Goal: Information Seeking & Learning: Learn about a topic

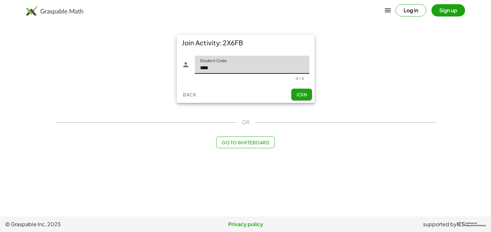
type input "****"
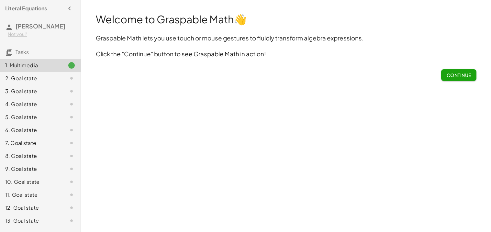
click at [453, 76] on span "Continue" at bounding box center [458, 75] width 25 height 6
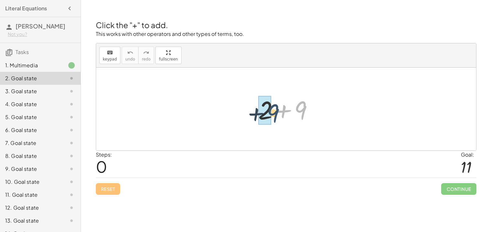
drag, startPoint x: 307, startPoint y: 110, endPoint x: 277, endPoint y: 113, distance: 30.2
click at [277, 113] on div at bounding box center [288, 109] width 67 height 33
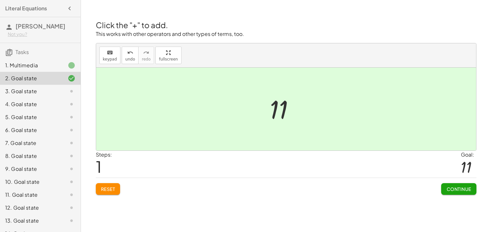
click at [465, 190] on span "Continue" at bounding box center [458, 189] width 25 height 6
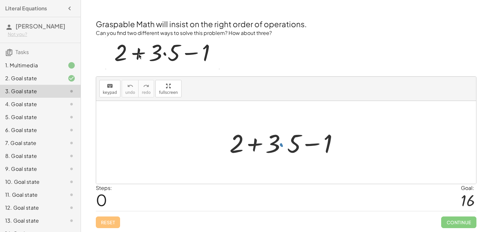
click at [285, 147] on div at bounding box center [288, 142] width 125 height 33
click at [253, 144] on div at bounding box center [288, 142] width 125 height 33
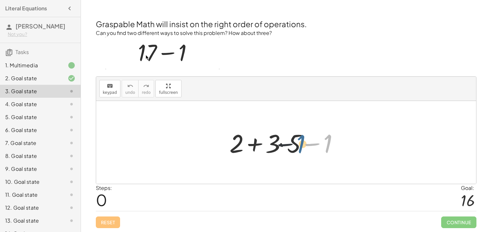
drag, startPoint x: 329, startPoint y: 144, endPoint x: 278, endPoint y: 146, distance: 51.8
click at [278, 146] on div at bounding box center [288, 142] width 125 height 33
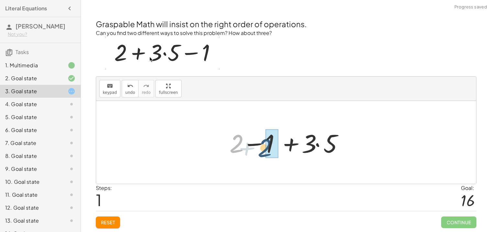
drag, startPoint x: 227, startPoint y: 143, endPoint x: 258, endPoint y: 144, distance: 30.8
click at [258, 144] on div at bounding box center [288, 142] width 125 height 33
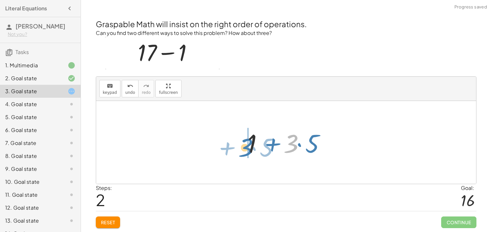
drag, startPoint x: 289, startPoint y: 144, endPoint x: 246, endPoint y: 145, distance: 42.4
click at [246, 145] on div at bounding box center [288, 142] width 88 height 33
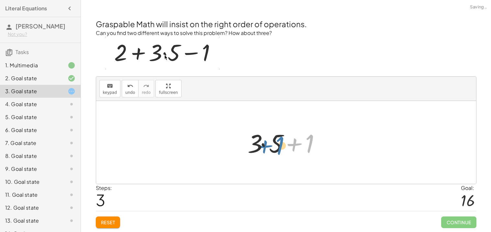
drag, startPoint x: 313, startPoint y: 147, endPoint x: 283, endPoint y: 149, distance: 30.1
click at [283, 149] on div at bounding box center [288, 142] width 88 height 33
click at [289, 145] on div at bounding box center [288, 142] width 88 height 33
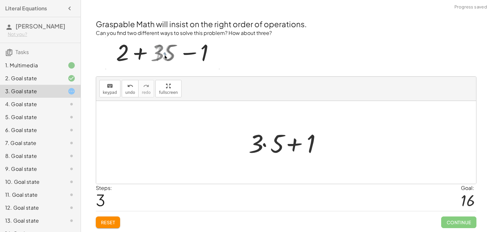
click at [293, 145] on div at bounding box center [288, 142] width 88 height 33
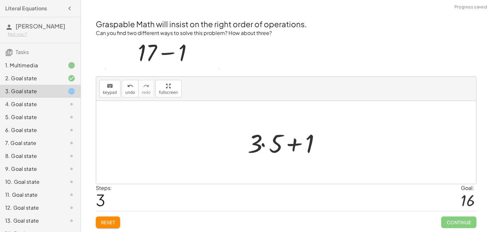
click at [276, 144] on div at bounding box center [288, 142] width 88 height 33
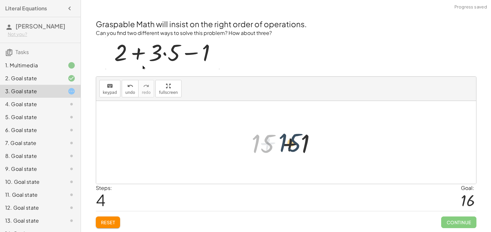
drag, startPoint x: 265, startPoint y: 145, endPoint x: 298, endPoint y: 143, distance: 32.4
click at [298, 143] on div at bounding box center [289, 142] width 80 height 33
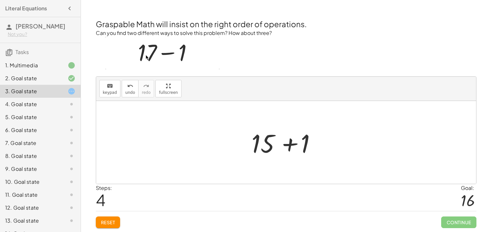
click at [293, 143] on div at bounding box center [289, 142] width 80 height 33
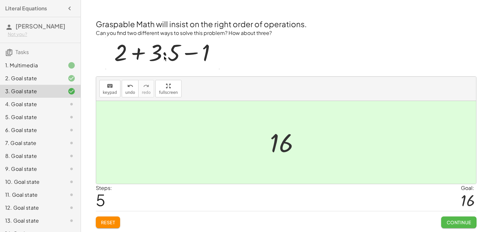
click at [448, 224] on span "Continue" at bounding box center [458, 222] width 25 height 6
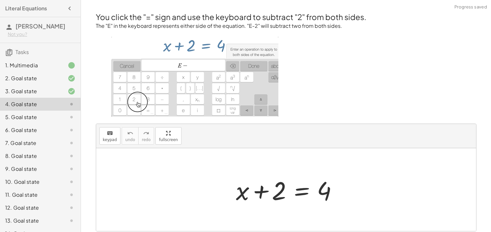
click at [255, 194] on div at bounding box center [289, 189] width 112 height 33
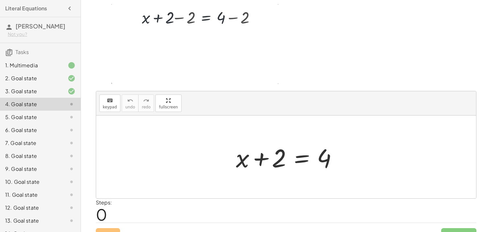
scroll to position [37, 0]
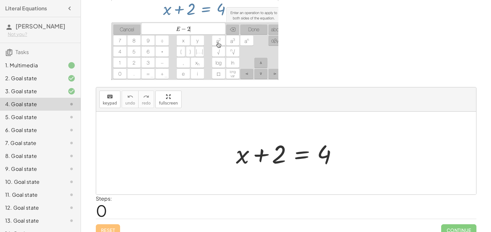
click at [295, 153] on div at bounding box center [289, 153] width 112 height 33
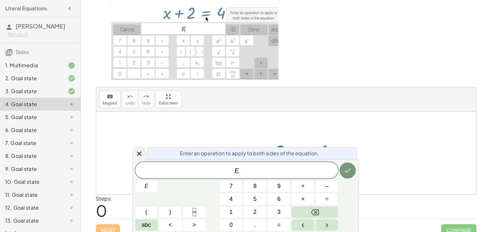
scroll to position [44, 0]
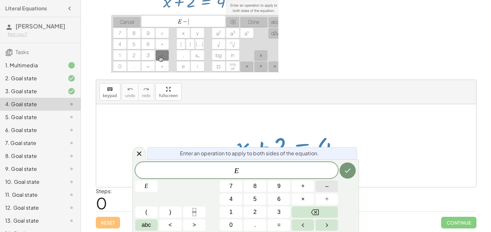
click at [324, 184] on button "–" at bounding box center [327, 186] width 22 height 11
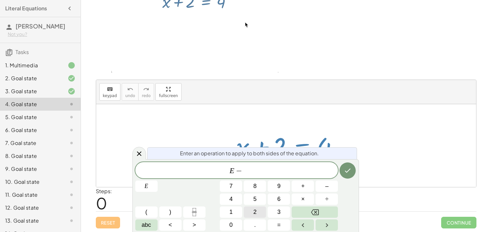
click at [255, 215] on span "2" at bounding box center [254, 212] width 3 height 9
click at [346, 173] on icon "Done" at bounding box center [348, 171] width 8 height 8
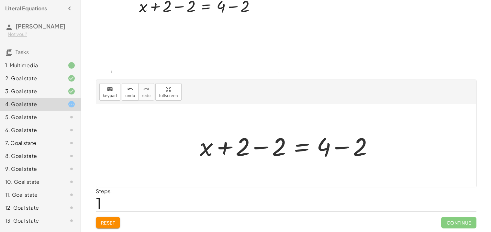
click at [219, 147] on div at bounding box center [288, 145] width 184 height 33
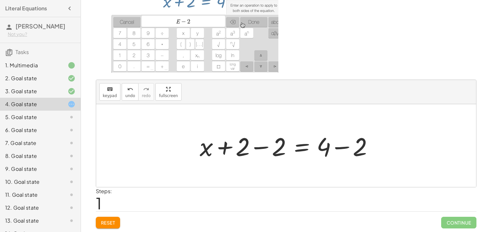
click at [258, 148] on div at bounding box center [288, 145] width 184 height 33
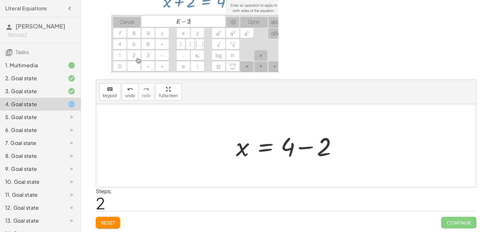
click at [305, 142] on div at bounding box center [289, 145] width 112 height 33
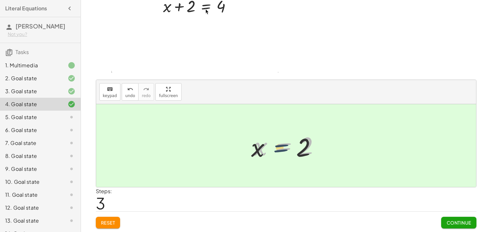
drag, startPoint x: 285, startPoint y: 147, endPoint x: 267, endPoint y: 156, distance: 20.4
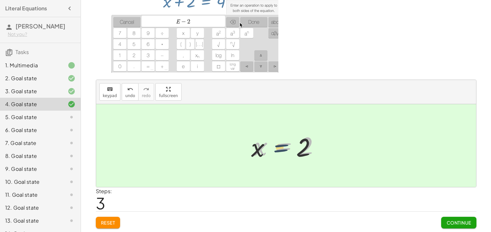
click at [267, 156] on div at bounding box center [288, 146] width 75 height 32
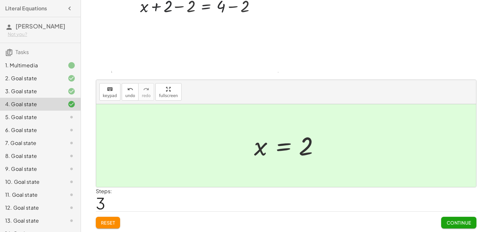
click at [447, 220] on span "Continue" at bounding box center [458, 223] width 25 height 6
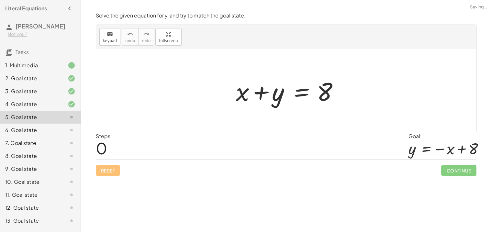
click at [302, 91] on div at bounding box center [289, 90] width 112 height 33
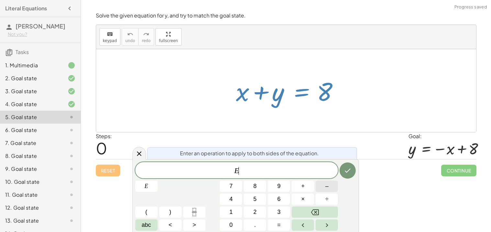
click at [322, 188] on button "–" at bounding box center [327, 186] width 22 height 11
click at [255, 209] on span "2" at bounding box center [254, 212] width 3 height 9
click at [352, 170] on button "Done" at bounding box center [347, 170] width 16 height 16
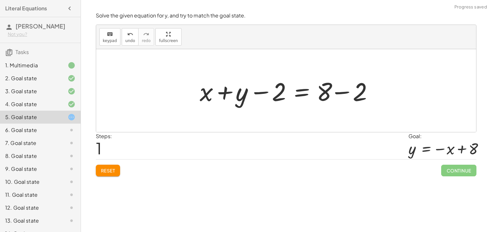
click at [301, 98] on div at bounding box center [288, 90] width 184 height 33
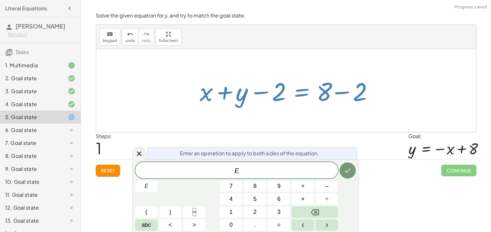
click at [332, 94] on div at bounding box center [288, 90] width 184 height 33
click at [346, 164] on button "Done" at bounding box center [347, 170] width 16 height 16
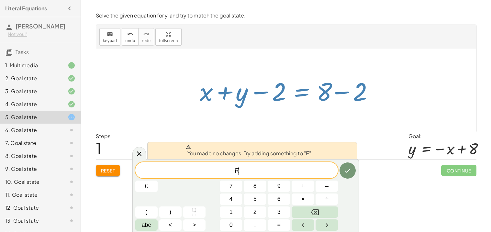
click at [103, 173] on span "Reset" at bounding box center [108, 171] width 14 height 6
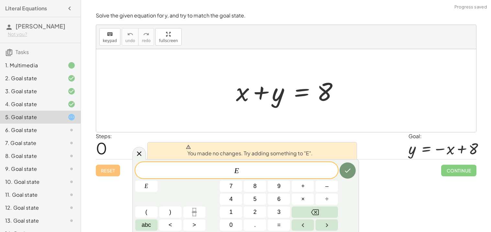
click at [236, 96] on div at bounding box center [289, 90] width 112 height 33
click at [259, 91] on div at bounding box center [289, 90] width 112 height 33
click at [324, 187] on button "–" at bounding box center [327, 186] width 22 height 11
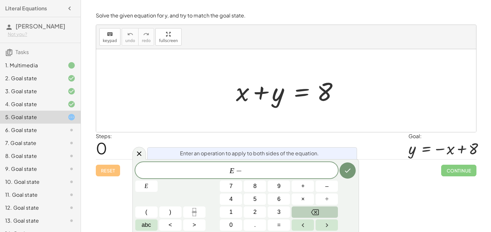
click at [336, 211] on button "Backspace" at bounding box center [315, 211] width 46 height 11
click at [302, 192] on button "+" at bounding box center [303, 186] width 22 height 11
click at [262, 211] on button "2" at bounding box center [255, 211] width 22 height 11
click at [341, 172] on button "Done" at bounding box center [347, 170] width 16 height 16
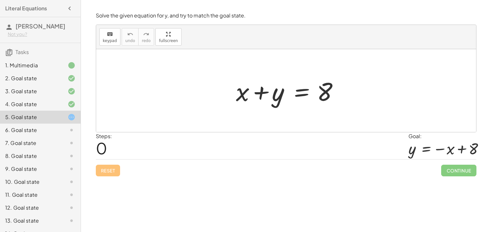
click at [296, 90] on div at bounding box center [289, 90] width 112 height 33
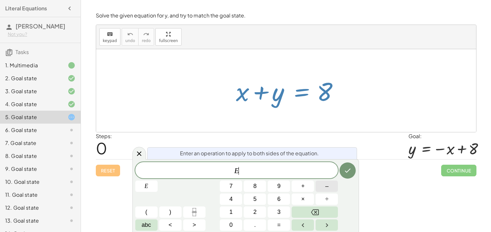
click at [328, 187] on button "–" at bounding box center [327, 186] width 22 height 11
click at [253, 208] on span "2" at bounding box center [254, 212] width 3 height 9
click at [347, 169] on icon "Done" at bounding box center [348, 171] width 8 height 8
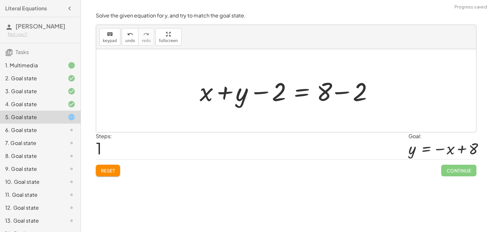
click at [259, 92] on div at bounding box center [288, 90] width 184 height 33
click at [344, 91] on div at bounding box center [288, 90] width 184 height 33
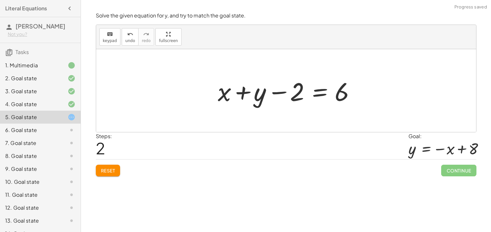
click at [275, 92] on div at bounding box center [289, 90] width 148 height 33
click at [235, 94] on div at bounding box center [289, 90] width 148 height 33
click at [277, 91] on div at bounding box center [289, 90] width 148 height 33
drag, startPoint x: 292, startPoint y: 93, endPoint x: 350, endPoint y: 94, distance: 57.9
click at [350, 94] on div at bounding box center [289, 90] width 148 height 33
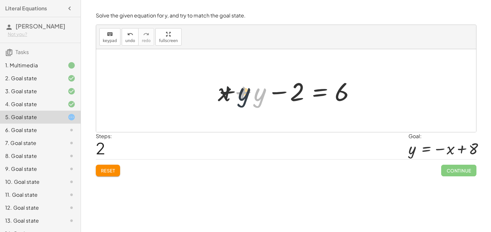
drag, startPoint x: 255, startPoint y: 95, endPoint x: 212, endPoint y: 95, distance: 42.4
click at [212, 95] on div "+ x + y = 8 + x + y − 2 = + 8 − 2 + y + x + y = − 2 6" at bounding box center [286, 90] width 156 height 37
click at [260, 93] on div at bounding box center [289, 90] width 148 height 33
click at [117, 170] on button "Reset" at bounding box center [108, 171] width 25 height 12
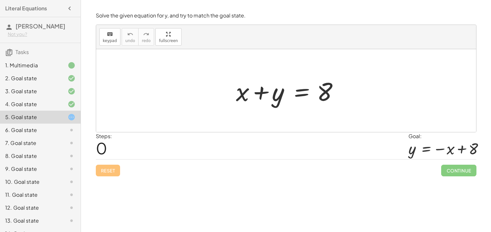
click at [299, 93] on div at bounding box center [289, 90] width 112 height 33
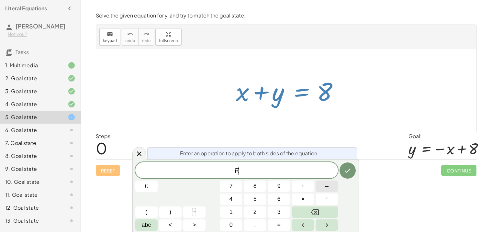
click at [324, 188] on button "–" at bounding box center [327, 186] width 22 height 11
click at [138, 227] on button "abc" at bounding box center [146, 224] width 22 height 11
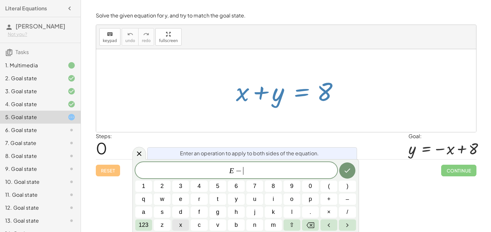
click at [186, 224] on button "x" at bounding box center [180, 224] width 17 height 11
click at [345, 171] on icon "Done" at bounding box center [348, 171] width 6 height 4
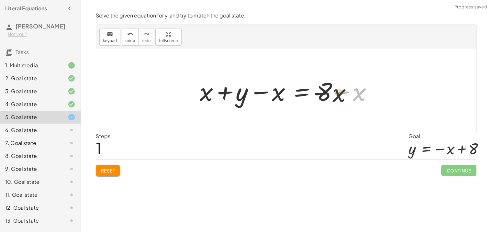
drag, startPoint x: 361, startPoint y: 94, endPoint x: 338, endPoint y: 95, distance: 23.0
click at [338, 95] on div at bounding box center [288, 90] width 184 height 33
drag, startPoint x: 285, startPoint y: 97, endPoint x: 209, endPoint y: 99, distance: 75.5
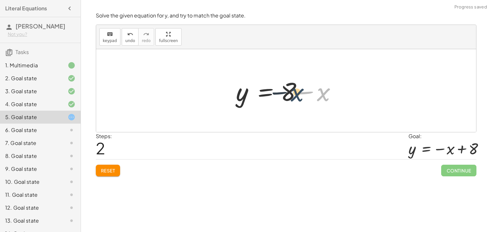
drag, startPoint x: 324, startPoint y: 92, endPoint x: 296, endPoint y: 92, distance: 27.8
click at [296, 92] on div at bounding box center [289, 90] width 112 height 33
drag, startPoint x: 322, startPoint y: 93, endPoint x: 290, endPoint y: 90, distance: 32.5
click at [290, 90] on div at bounding box center [289, 90] width 112 height 33
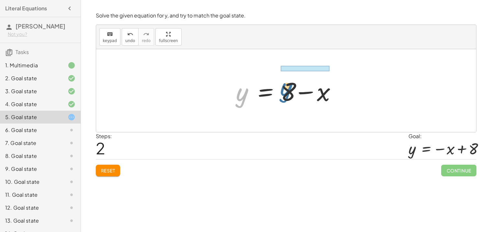
drag, startPoint x: 239, startPoint y: 95, endPoint x: 296, endPoint y: 88, distance: 57.4
click at [296, 88] on div at bounding box center [289, 90] width 112 height 33
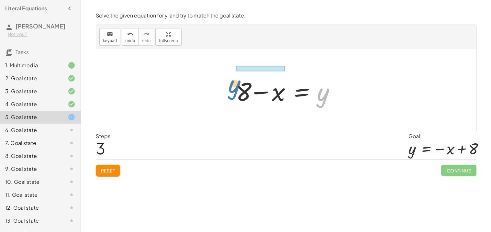
drag, startPoint x: 323, startPoint y: 99, endPoint x: 231, endPoint y: 92, distance: 92.8
click at [231, 92] on div "+ x + y = 8 + x + y − x = + 8 − x + 0 + y = + 8 − x y = + 8 − x y y = 8 + − x" at bounding box center [286, 90] width 120 height 37
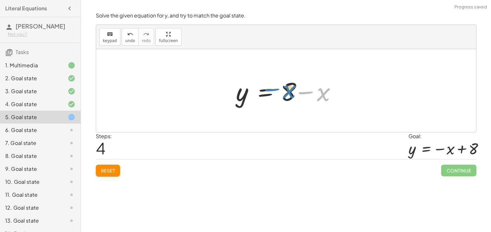
drag, startPoint x: 325, startPoint y: 96, endPoint x: 290, endPoint y: 93, distance: 35.1
click at [290, 93] on div at bounding box center [289, 90] width 112 height 33
drag, startPoint x: 325, startPoint y: 99, endPoint x: 271, endPoint y: 95, distance: 54.2
click at [271, 95] on div at bounding box center [289, 90] width 112 height 33
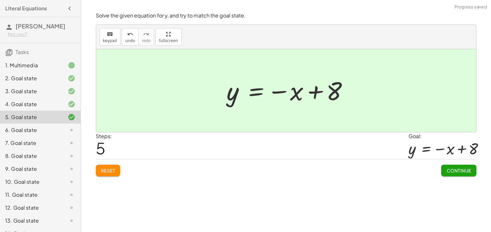
click at [443, 173] on button "Continue" at bounding box center [458, 171] width 35 height 12
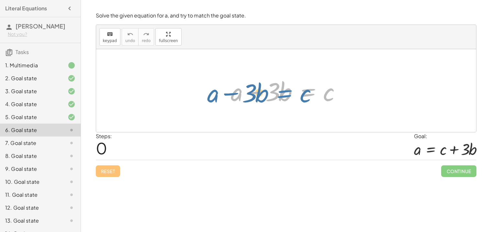
drag, startPoint x: 321, startPoint y: 99, endPoint x: 305, endPoint y: 98, distance: 15.5
click at [305, 98] on div at bounding box center [289, 90] width 122 height 33
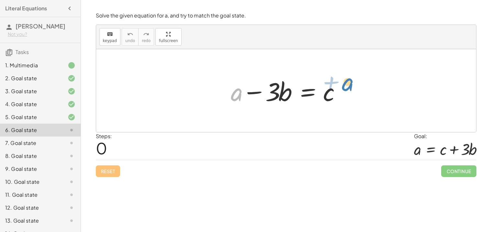
drag, startPoint x: 241, startPoint y: 92, endPoint x: 353, endPoint y: 82, distance: 112.1
click at [353, 82] on div "+ a + a − · 3 · b = c" at bounding box center [286, 90] width 380 height 83
click at [309, 91] on div at bounding box center [289, 90] width 122 height 33
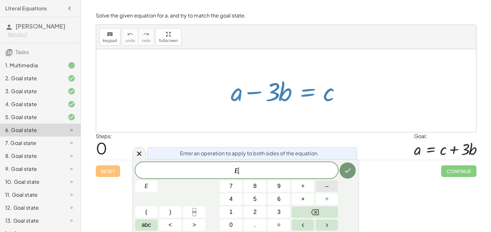
click at [324, 190] on button "–" at bounding box center [327, 186] width 22 height 11
click at [348, 175] on button "Done" at bounding box center [347, 170] width 16 height 16
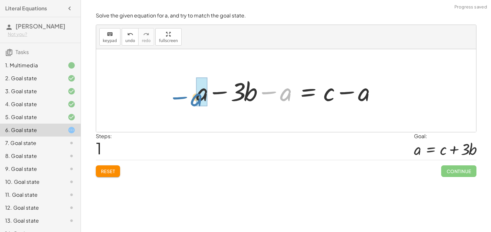
drag, startPoint x: 283, startPoint y: 95, endPoint x: 195, endPoint y: 100, distance: 88.5
click at [195, 100] on div at bounding box center [288, 90] width 191 height 33
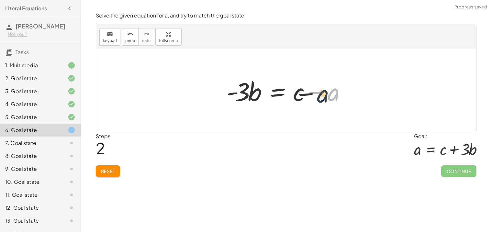
drag, startPoint x: 328, startPoint y: 96, endPoint x: 297, endPoint y: 97, distance: 31.7
click at [297, 97] on div at bounding box center [288, 90] width 130 height 33
drag, startPoint x: 248, startPoint y: 92, endPoint x: 337, endPoint y: 98, distance: 89.2
click at [337, 98] on div at bounding box center [288, 90] width 130 height 33
click at [276, 92] on div at bounding box center [288, 90] width 130 height 33
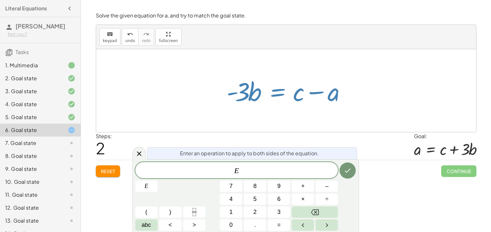
click at [103, 168] on button "Reset" at bounding box center [108, 171] width 25 height 12
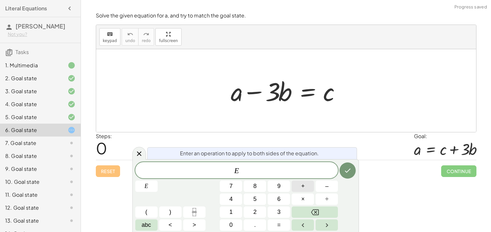
click at [301, 188] on span "+" at bounding box center [303, 186] width 4 height 9
click at [316, 211] on icon "Backspace" at bounding box center [315, 212] width 8 height 8
click at [334, 184] on button "–" at bounding box center [327, 186] width 22 height 11
click at [283, 207] on button "3" at bounding box center [279, 211] width 22 height 11
click at [280, 199] on button "6" at bounding box center [279, 199] width 22 height 11
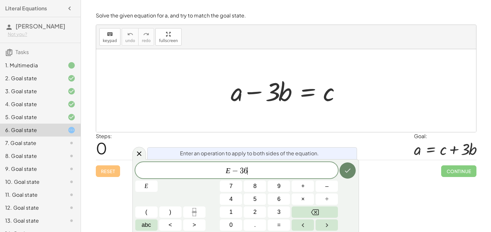
click at [345, 173] on icon "Done" at bounding box center [348, 171] width 8 height 8
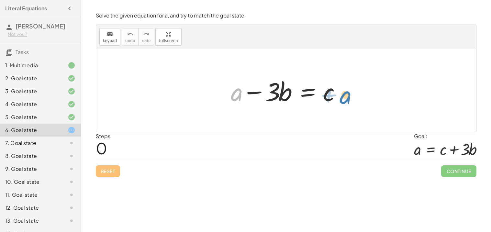
drag, startPoint x: 233, startPoint y: 93, endPoint x: 342, endPoint y: 94, distance: 109.7
click at [342, 94] on div at bounding box center [289, 90] width 122 height 33
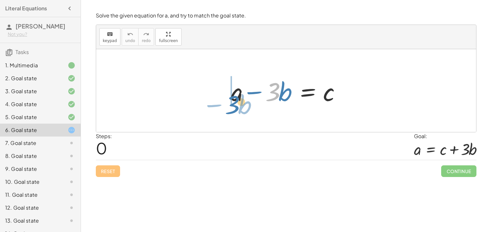
drag, startPoint x: 275, startPoint y: 93, endPoint x: 228, endPoint y: 107, distance: 48.9
click at [228, 107] on div at bounding box center [289, 90] width 122 height 33
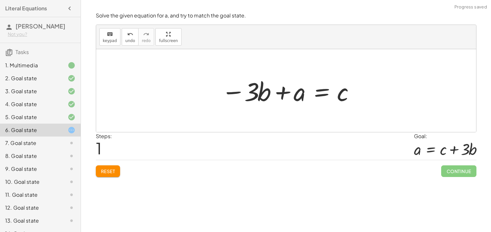
click at [109, 171] on span "Reset" at bounding box center [108, 171] width 14 height 6
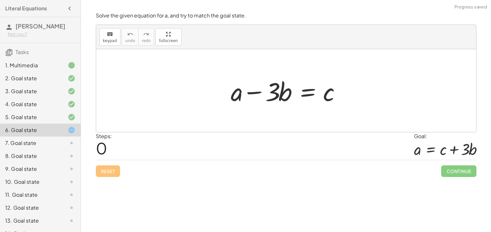
click at [311, 90] on div at bounding box center [289, 90] width 122 height 33
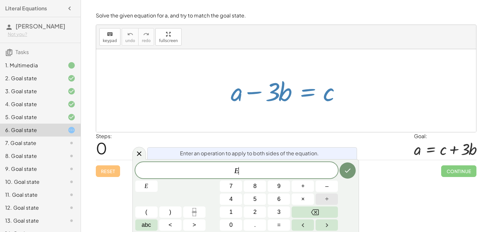
click at [332, 198] on button "÷" at bounding box center [327, 199] width 22 height 11
click at [312, 210] on icon "Backspace" at bounding box center [315, 212] width 8 height 8
click at [306, 186] on button "+" at bounding box center [303, 186] width 22 height 11
click at [281, 213] on button "3" at bounding box center [279, 211] width 22 height 11
click at [281, 201] on button "6" at bounding box center [279, 199] width 22 height 11
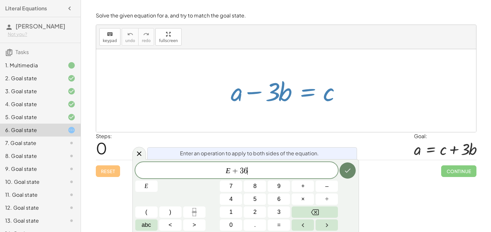
click at [348, 172] on icon "Done" at bounding box center [348, 171] width 8 height 8
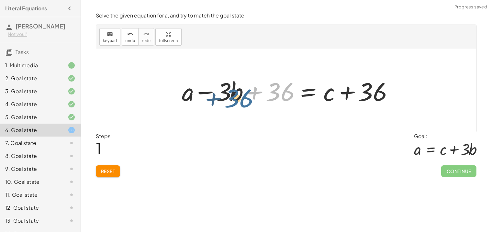
drag, startPoint x: 281, startPoint y: 95, endPoint x: 239, endPoint y: 102, distance: 42.2
click at [239, 102] on div at bounding box center [289, 90] width 220 height 33
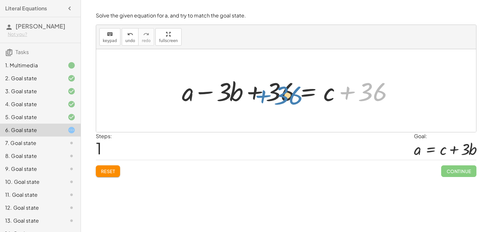
drag, startPoint x: 377, startPoint y: 90, endPoint x: 294, endPoint y: 93, distance: 83.9
click at [294, 93] on div at bounding box center [289, 90] width 220 height 33
click at [111, 172] on span "Reset" at bounding box center [108, 171] width 14 height 6
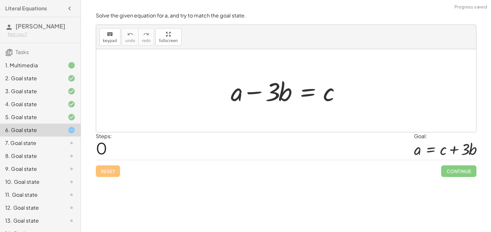
click at [310, 94] on div at bounding box center [289, 90] width 122 height 33
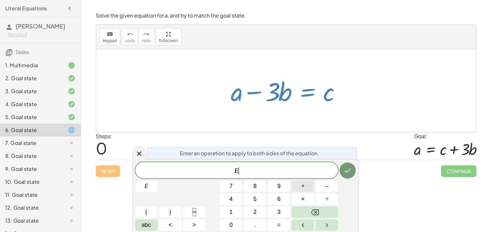
click at [298, 189] on button "+" at bounding box center [303, 186] width 22 height 11
click at [340, 171] on button "Done" at bounding box center [347, 170] width 16 height 16
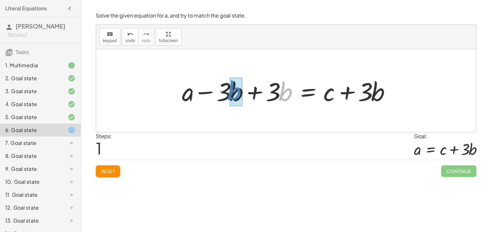
drag, startPoint x: 279, startPoint y: 94, endPoint x: 227, endPoint y: 93, distance: 51.8
click at [227, 93] on div at bounding box center [289, 90] width 220 height 33
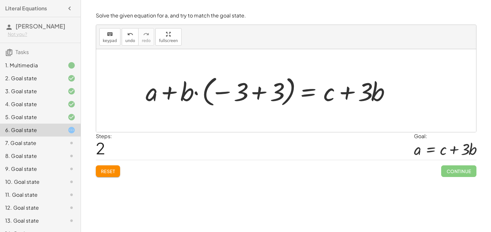
click at [169, 90] on div at bounding box center [270, 91] width 256 height 36
click at [257, 95] on div at bounding box center [270, 91] width 256 height 36
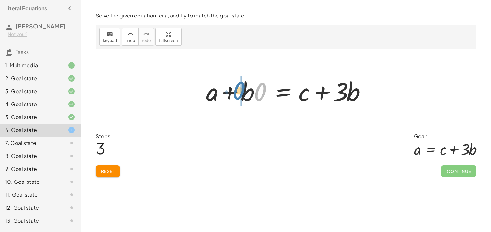
drag, startPoint x: 259, startPoint y: 91, endPoint x: 237, endPoint y: 90, distance: 22.4
click at [237, 90] on div at bounding box center [288, 90] width 171 height 33
drag, startPoint x: 243, startPoint y: 93, endPoint x: 258, endPoint y: 94, distance: 14.9
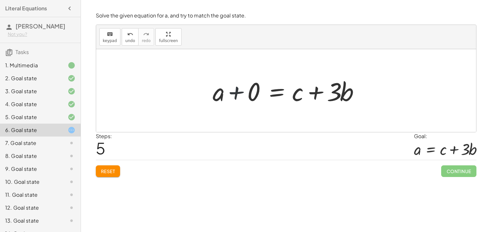
click at [236, 92] on div at bounding box center [288, 90] width 158 height 33
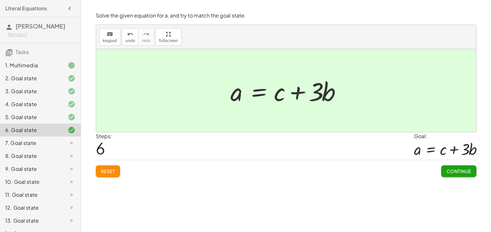
click at [459, 170] on span "Continue" at bounding box center [458, 171] width 25 height 6
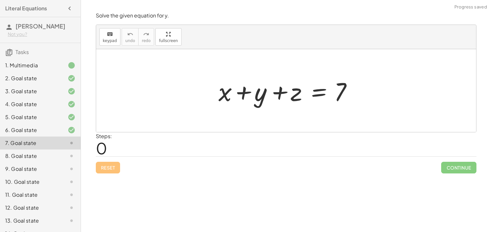
click at [326, 158] on div "Reset Continue" at bounding box center [286, 164] width 381 height 17
click at [246, 92] on div at bounding box center [288, 90] width 147 height 33
click at [283, 93] on div at bounding box center [288, 90] width 147 height 33
click at [321, 93] on div at bounding box center [288, 90] width 147 height 33
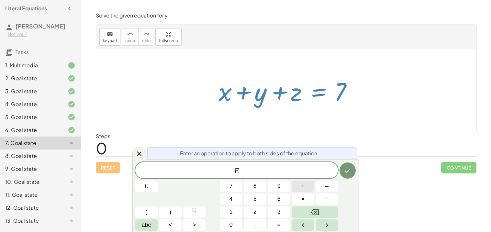
click at [301, 187] on span "+" at bounding box center [303, 186] width 4 height 9
click at [323, 208] on button "Backspace" at bounding box center [315, 211] width 46 height 11
click at [323, 185] on button "–" at bounding box center [327, 186] width 22 height 11
click at [320, 184] on button "–" at bounding box center [327, 186] width 22 height 11
click at [346, 165] on button "Done" at bounding box center [347, 170] width 16 height 16
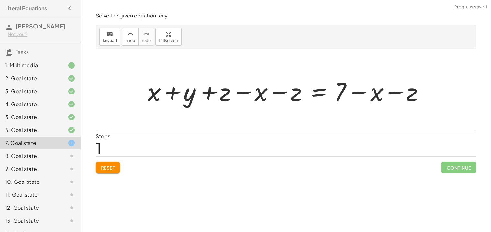
click at [173, 96] on div at bounding box center [288, 90] width 288 height 33
click at [207, 93] on div at bounding box center [288, 90] width 288 height 33
click at [245, 94] on div at bounding box center [288, 90] width 288 height 33
click at [275, 93] on div at bounding box center [288, 90] width 288 height 33
drag, startPoint x: 266, startPoint y: 96, endPoint x: 159, endPoint y: 101, distance: 106.9
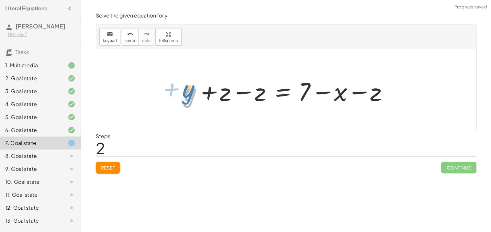
drag, startPoint x: 186, startPoint y: 95, endPoint x: 168, endPoint y: 94, distance: 17.8
click at [168, 94] on div "+ x + y + z = 7 + x + y + z − x − z = + 7 − x − z + 0 + y + z − z = + 7 − x − z…" at bounding box center [286, 90] width 380 height 83
click at [242, 93] on div at bounding box center [289, 90] width 216 height 33
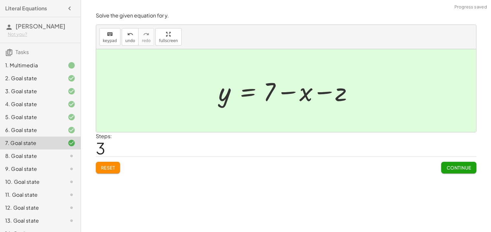
click at [441, 167] on button "Continue" at bounding box center [458, 168] width 35 height 12
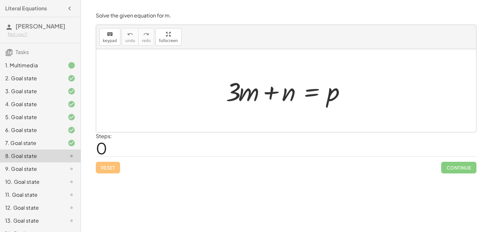
click at [312, 91] on div at bounding box center [289, 90] width 132 height 33
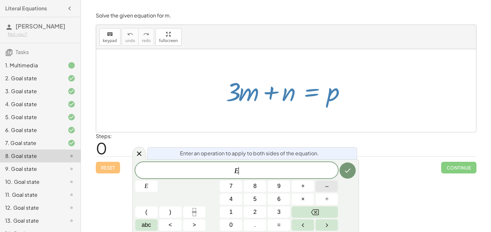
click at [324, 187] on button "–" at bounding box center [327, 186] width 22 height 11
click at [351, 168] on icon "Done" at bounding box center [348, 171] width 8 height 8
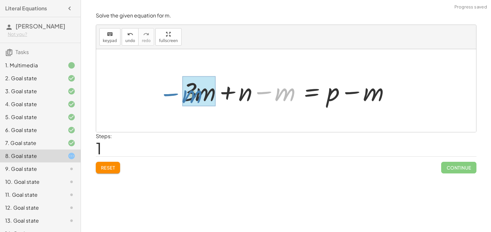
drag, startPoint x: 283, startPoint y: 94, endPoint x: 193, endPoint y: 95, distance: 90.3
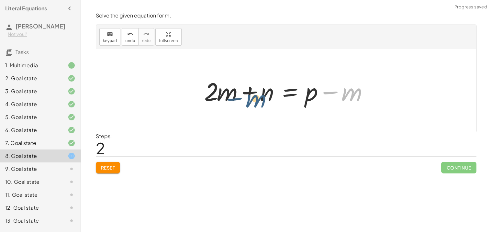
drag, startPoint x: 359, startPoint y: 94, endPoint x: 230, endPoint y: 85, distance: 129.1
click at [230, 85] on div at bounding box center [288, 90] width 175 height 33
drag, startPoint x: 346, startPoint y: 93, endPoint x: 343, endPoint y: 91, distance: 3.5
click at [343, 91] on div at bounding box center [288, 90] width 175 height 33
click at [114, 169] on span "Reset" at bounding box center [108, 168] width 14 height 6
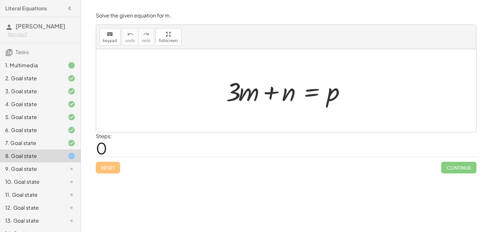
click at [17, 162] on div "7. Goal state" at bounding box center [40, 168] width 81 height 13
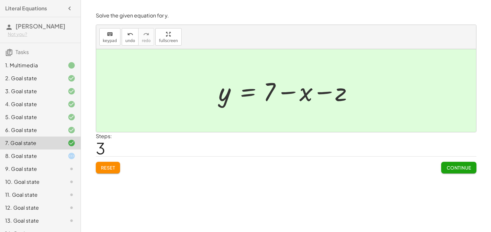
click at [442, 167] on button "Continue" at bounding box center [458, 168] width 35 height 12
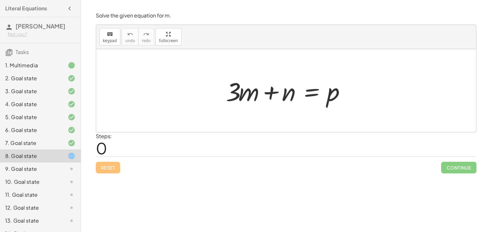
click at [311, 95] on div at bounding box center [289, 90] width 132 height 33
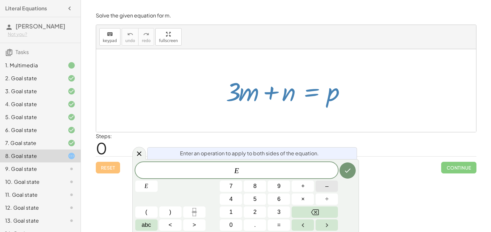
click at [323, 186] on button "–" at bounding box center [327, 186] width 22 height 11
click at [346, 173] on icon "Done" at bounding box center [348, 171] width 8 height 8
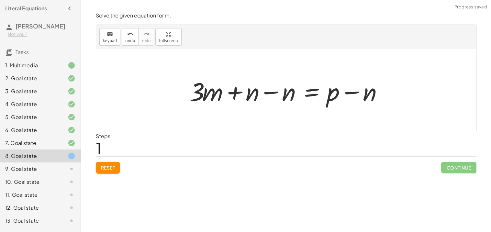
click at [267, 94] on div at bounding box center [288, 90] width 204 height 33
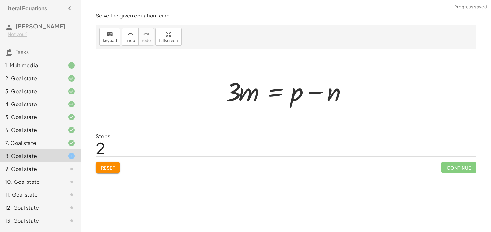
click at [316, 94] on div at bounding box center [289, 90] width 132 height 33
click at [277, 93] on div at bounding box center [289, 90] width 132 height 33
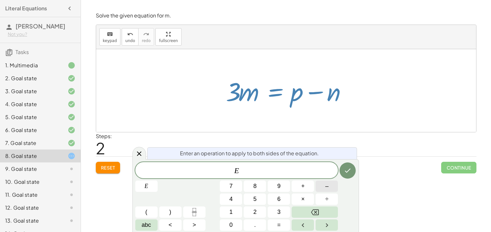
click at [329, 187] on button "–" at bounding box center [327, 186] width 22 height 11
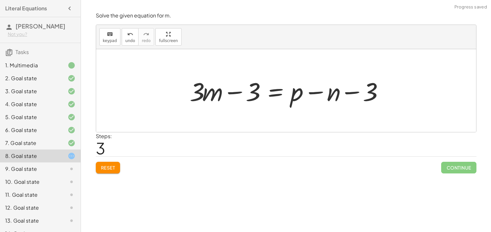
click at [234, 95] on div at bounding box center [288, 90] width 204 height 33
drag, startPoint x: 253, startPoint y: 93, endPoint x: 185, endPoint y: 91, distance: 67.3
drag, startPoint x: 188, startPoint y: 92, endPoint x: 225, endPoint y: 93, distance: 36.9
click at [225, 93] on div at bounding box center [274, 90] width 223 height 33
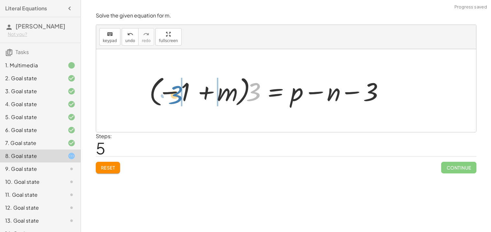
drag, startPoint x: 256, startPoint y: 96, endPoint x: 182, endPoint y: 98, distance: 73.8
click at [182, 98] on div at bounding box center [268, 91] width 245 height 36
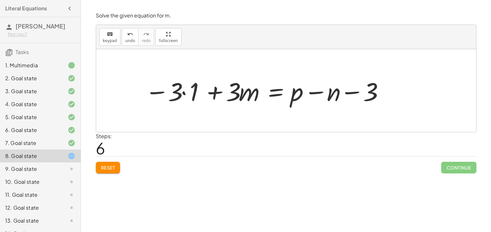
click at [217, 92] on div at bounding box center [264, 90] width 245 height 33
click at [324, 91] on div at bounding box center [264, 90] width 245 height 33
click at [108, 167] on span "Reset" at bounding box center [108, 168] width 14 height 6
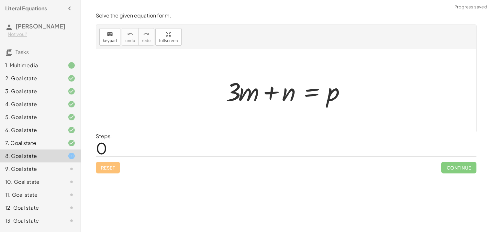
click at [305, 91] on div at bounding box center [289, 90] width 132 height 33
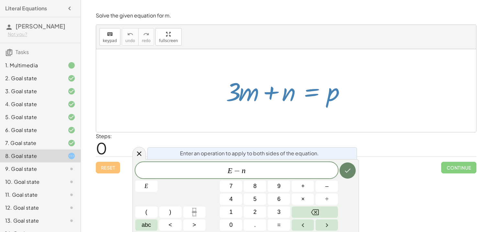
click at [350, 172] on icon "Done" at bounding box center [348, 171] width 8 height 8
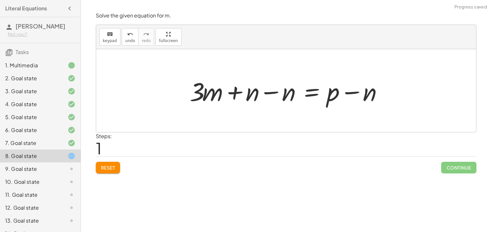
click at [272, 93] on div at bounding box center [288, 90] width 204 height 33
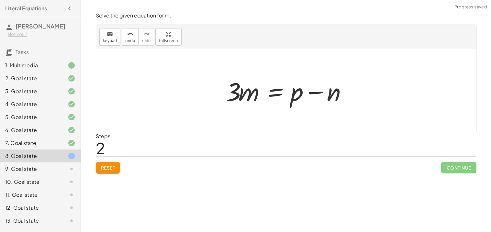
click at [270, 91] on div at bounding box center [289, 90] width 132 height 33
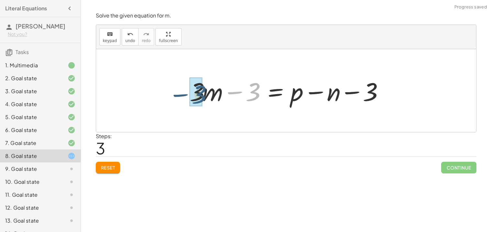
drag, startPoint x: 252, startPoint y: 97, endPoint x: 195, endPoint y: 99, distance: 56.7
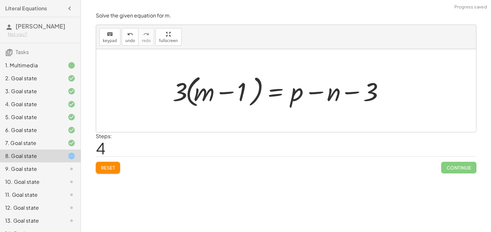
click at [224, 93] on div at bounding box center [279, 90] width 221 height 37
click at [312, 94] on div at bounding box center [279, 90] width 221 height 37
click at [345, 87] on div at bounding box center [279, 90] width 221 height 37
click at [0, 0] on div "Solve the given equation for m. keyboard keypad undo undo redo redo fullscreen …" at bounding box center [0, 0] width 0 height 0
click at [113, 167] on span "Reset" at bounding box center [108, 168] width 14 height 6
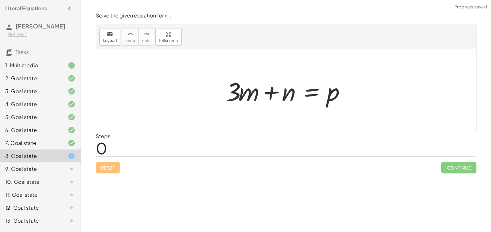
click at [314, 91] on div at bounding box center [289, 90] width 132 height 33
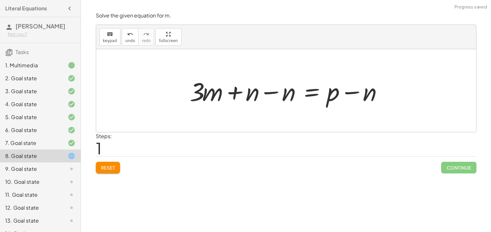
click at [269, 93] on div at bounding box center [288, 90] width 204 height 33
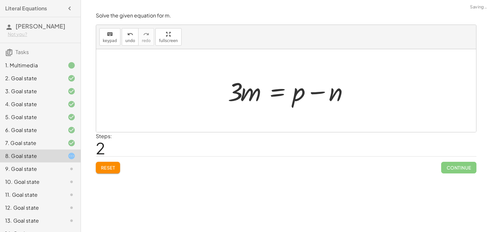
click at [311, 94] on div at bounding box center [291, 90] width 132 height 33
click at [285, 98] on div at bounding box center [289, 90] width 132 height 33
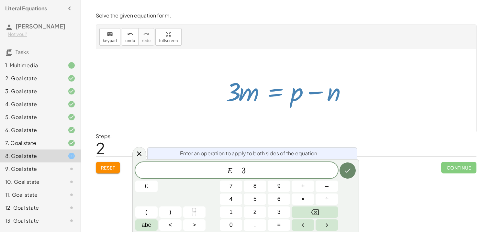
click at [340, 174] on button "Done" at bounding box center [347, 170] width 16 height 16
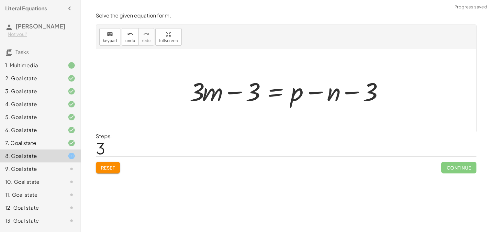
click at [229, 90] on div at bounding box center [288, 90] width 204 height 33
drag, startPoint x: 371, startPoint y: 93, endPoint x: 374, endPoint y: 98, distance: 6.4
click at [374, 98] on div at bounding box center [288, 90] width 204 height 33
drag, startPoint x: 256, startPoint y: 89, endPoint x: 199, endPoint y: 85, distance: 56.5
click at [221, 89] on div at bounding box center [279, 90] width 221 height 37
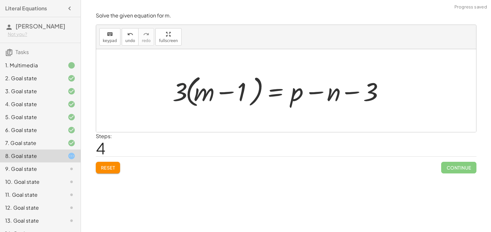
click at [174, 96] on div at bounding box center [279, 90] width 221 height 37
drag, startPoint x: 174, startPoint y: 96, endPoint x: 297, endPoint y: 100, distance: 123.4
click at [297, 100] on div at bounding box center [279, 90] width 221 height 37
